Goal: Task Accomplishment & Management: Manage account settings

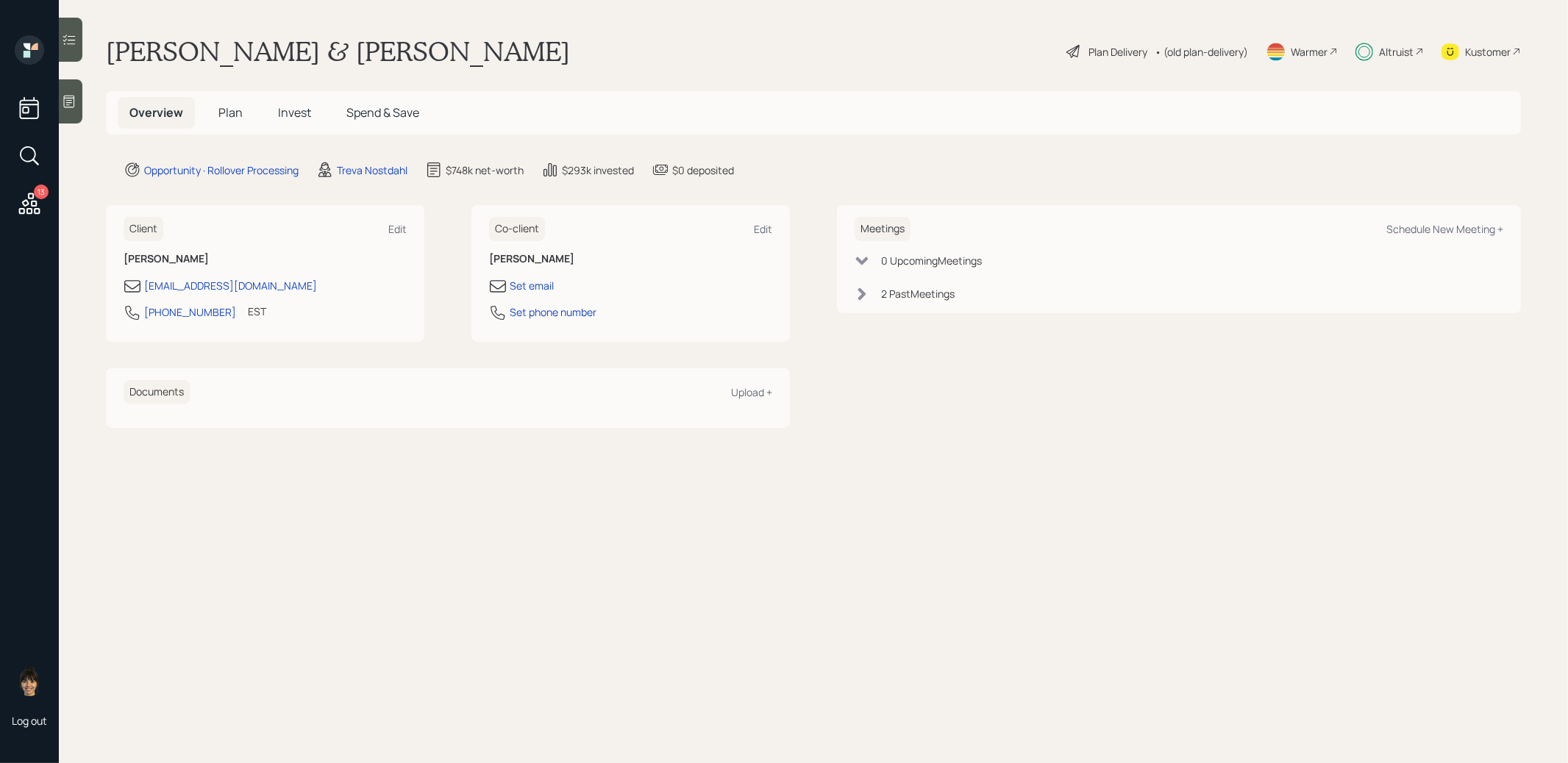
click at [290, 114] on span "Invest" at bounding box center [295, 113] width 33 height 16
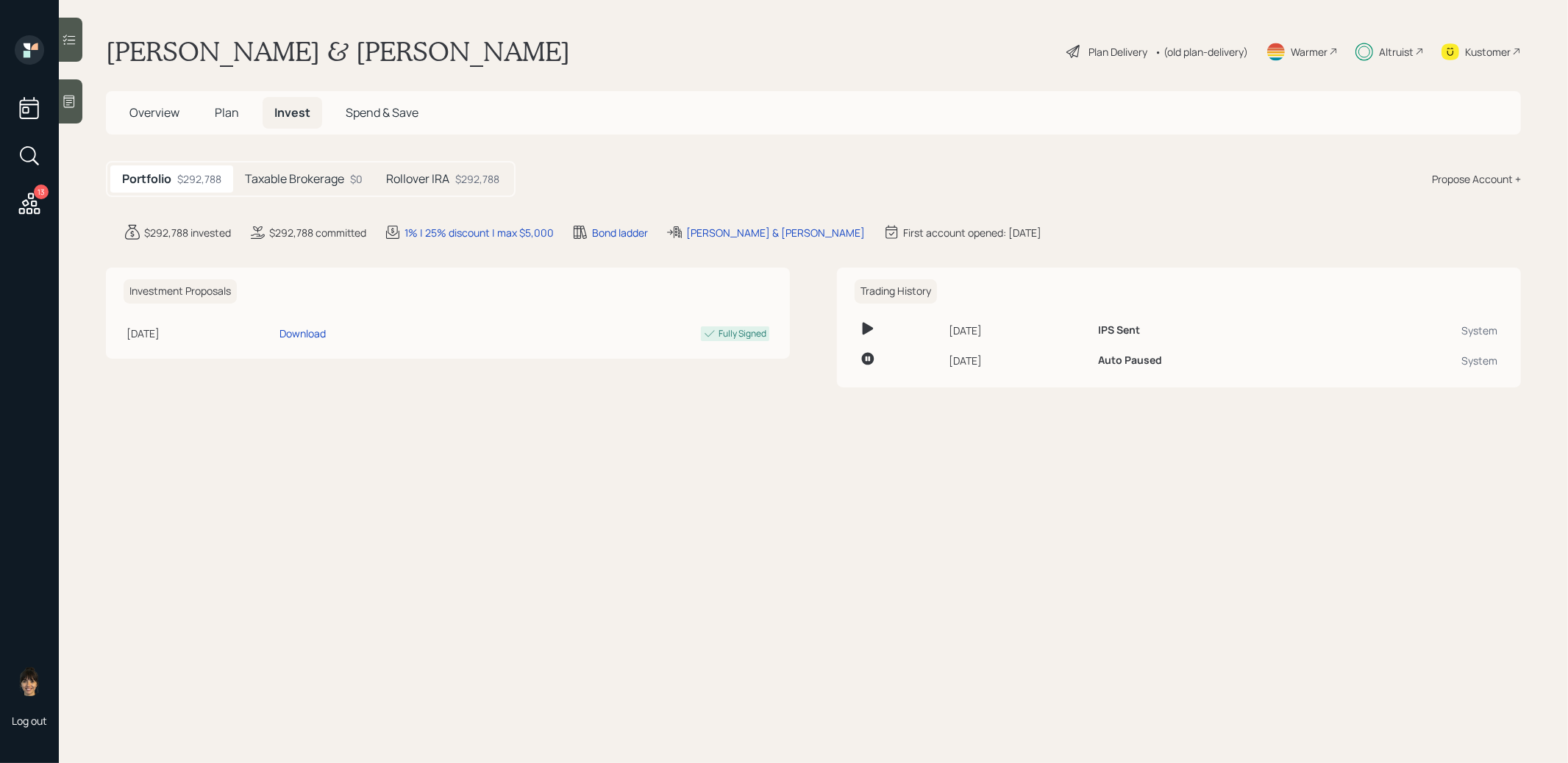
click at [438, 179] on h5 "Rollover IRA" at bounding box center [418, 179] width 64 height 14
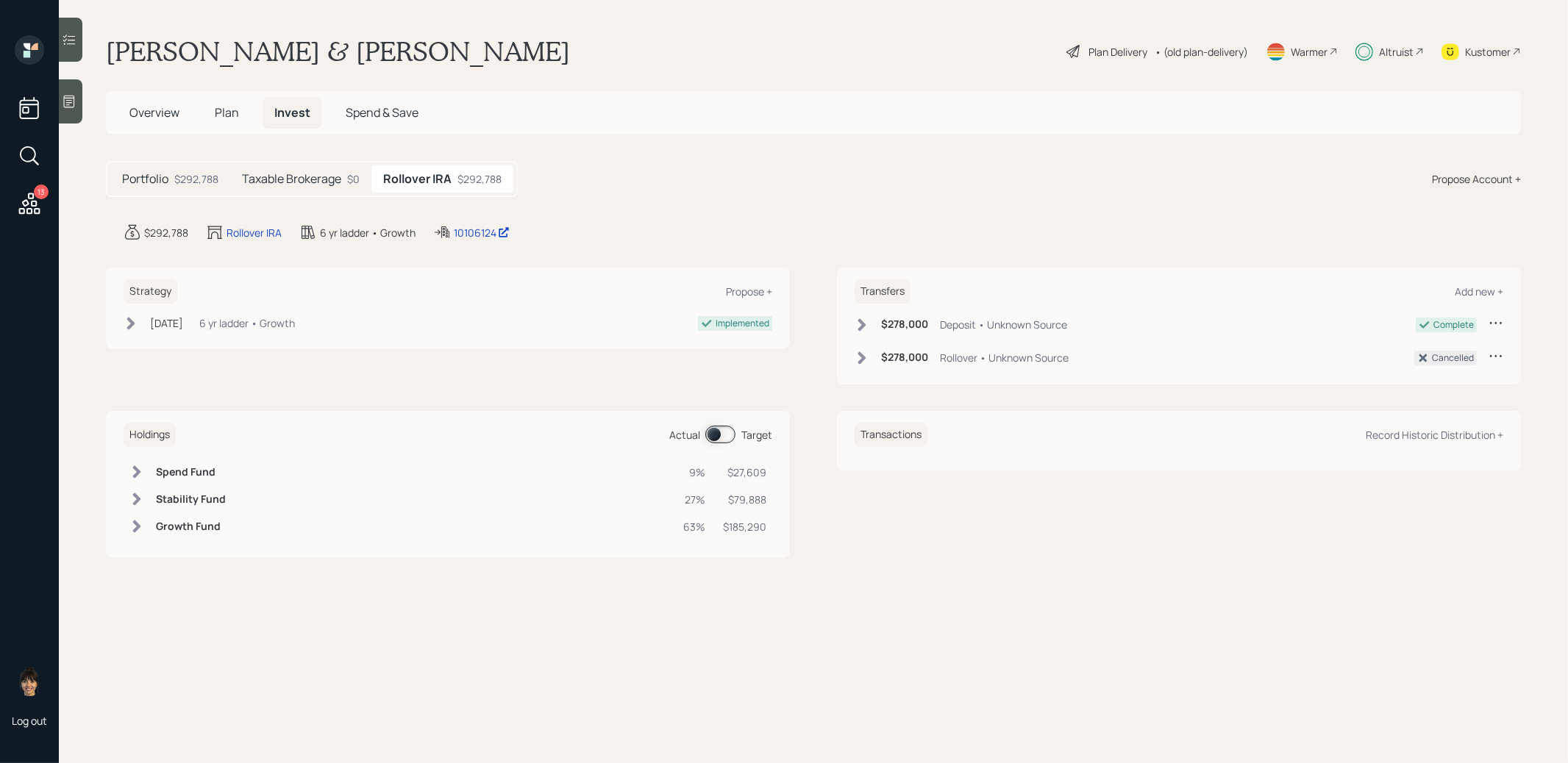
click at [720, 449] on div "Holdings Actual Target Spend Fund 9% $27,609 Stability Fund 27% $79,888 Growth …" at bounding box center [447, 484] width 684 height 147
click at [716, 432] on span at bounding box center [720, 434] width 31 height 17
click at [469, 228] on div "10106124" at bounding box center [482, 233] width 56 height 16
